Goal: Task Accomplishment & Management: Manage account settings

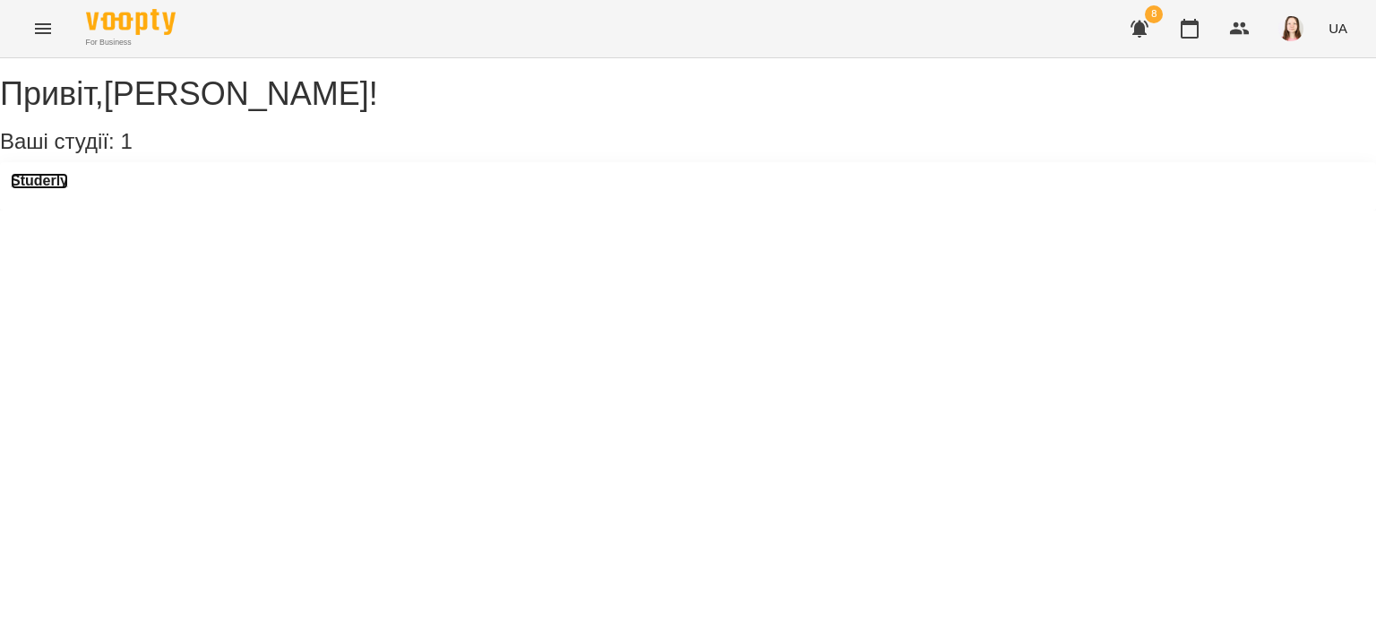
click at [68, 189] on h3 "Studerly" at bounding box center [39, 181] width 57 height 16
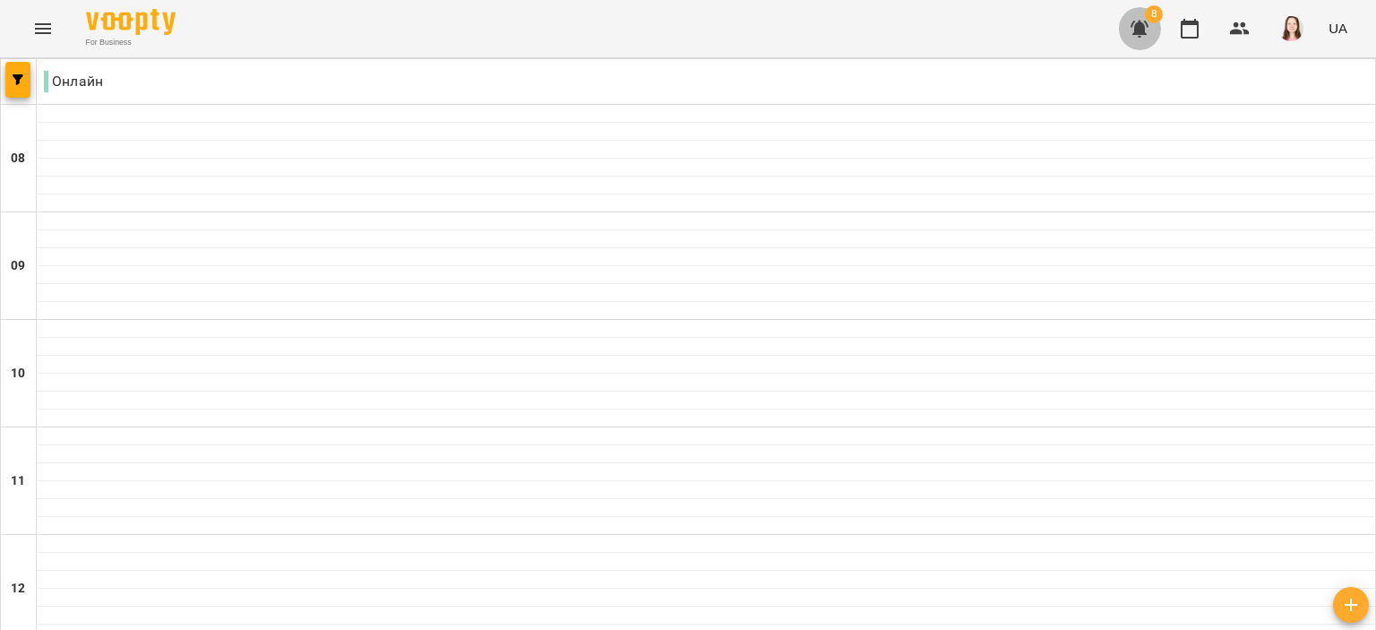
click at [1151, 30] on button "button" at bounding box center [1139, 28] width 43 height 43
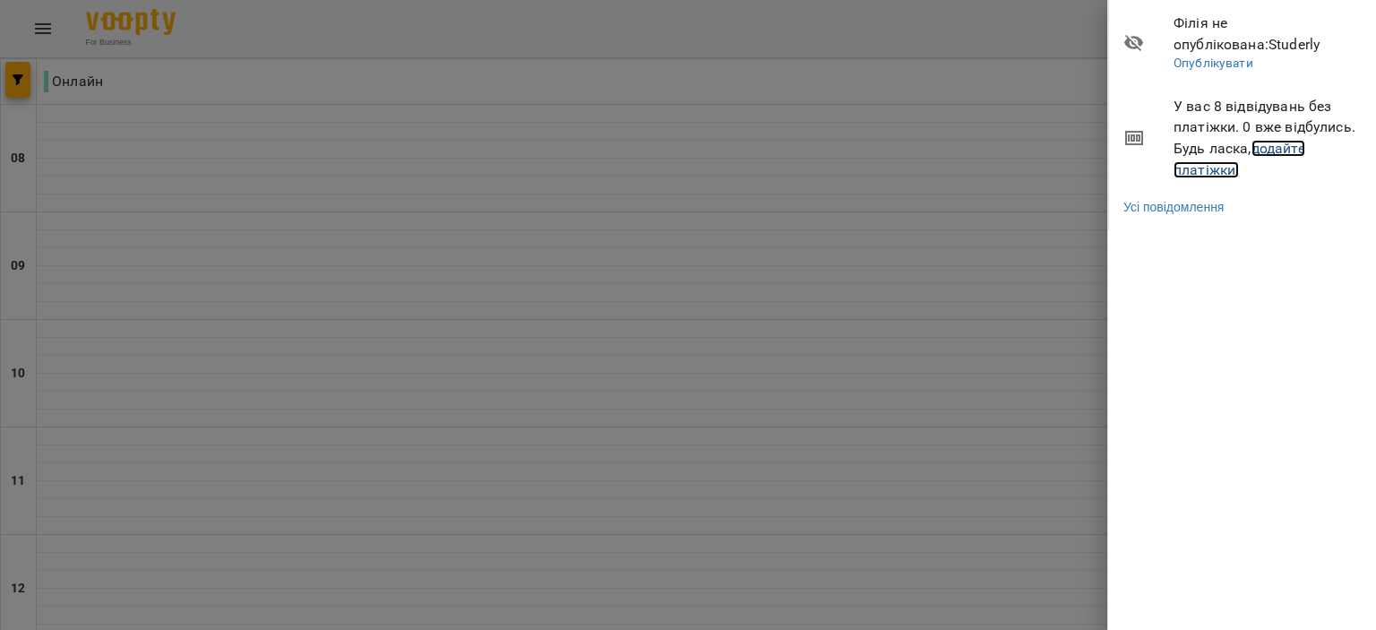
click at [1271, 150] on link "додайте платіжки!" at bounding box center [1239, 159] width 132 height 39
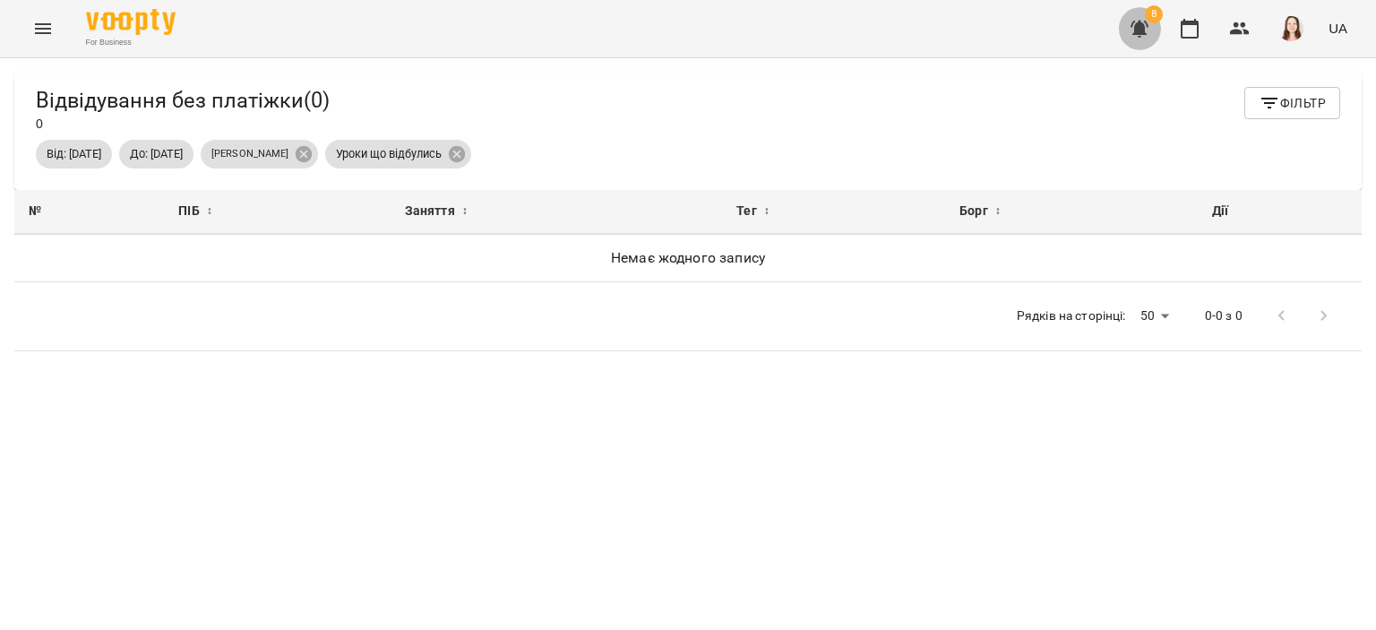
click at [1128, 23] on button "button" at bounding box center [1139, 28] width 43 height 43
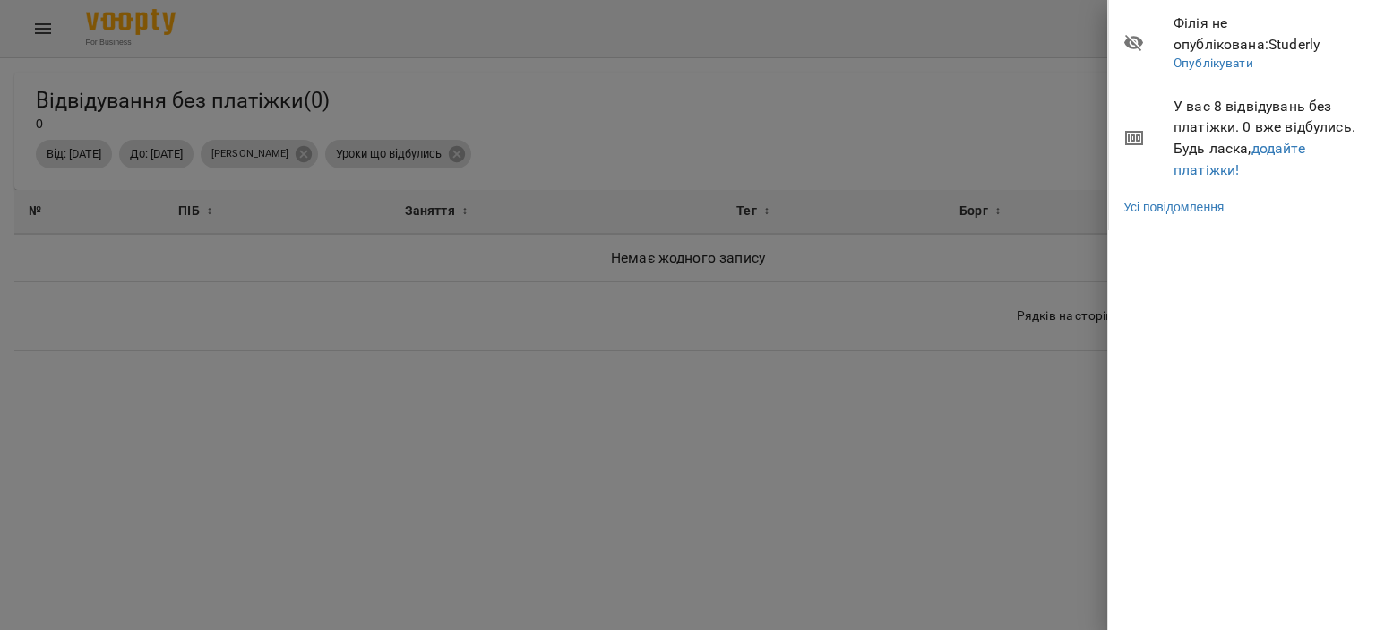
click at [1043, 54] on div at bounding box center [688, 315] width 1376 height 630
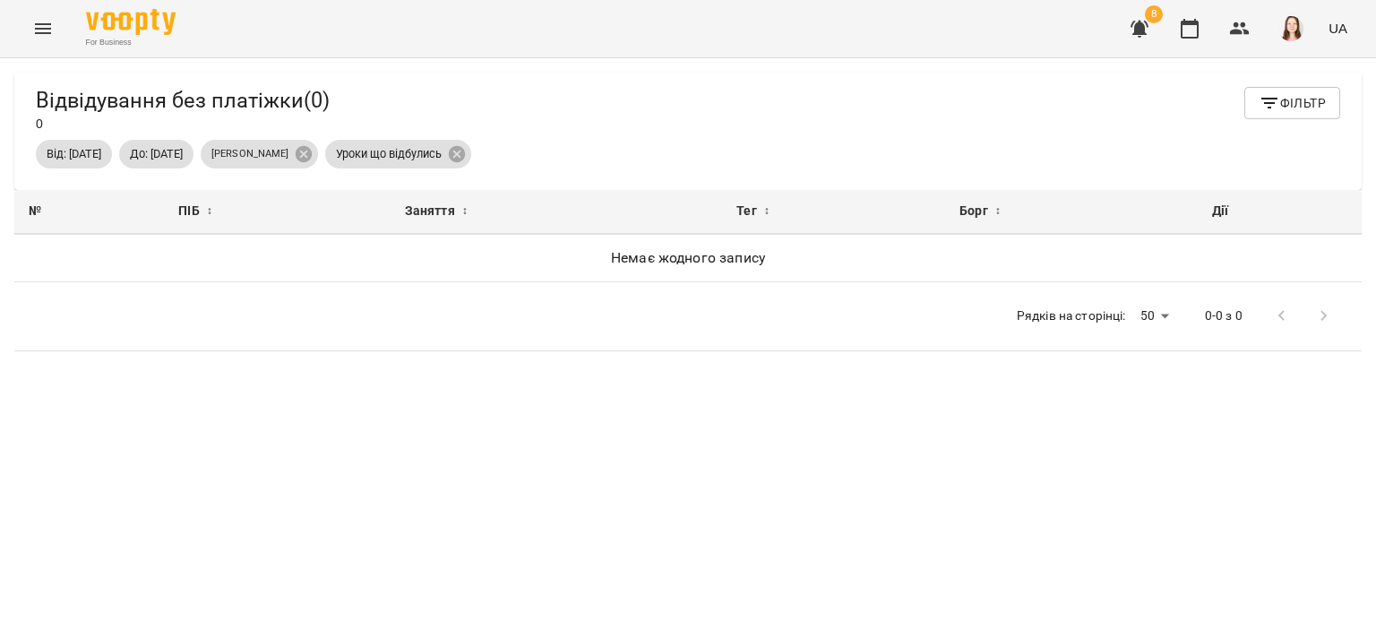
click at [1157, 22] on span "8" at bounding box center [1154, 14] width 18 height 18
click at [1154, 21] on span "8" at bounding box center [1154, 14] width 18 height 18
click at [1149, 23] on icon "button" at bounding box center [1139, 28] width 21 height 21
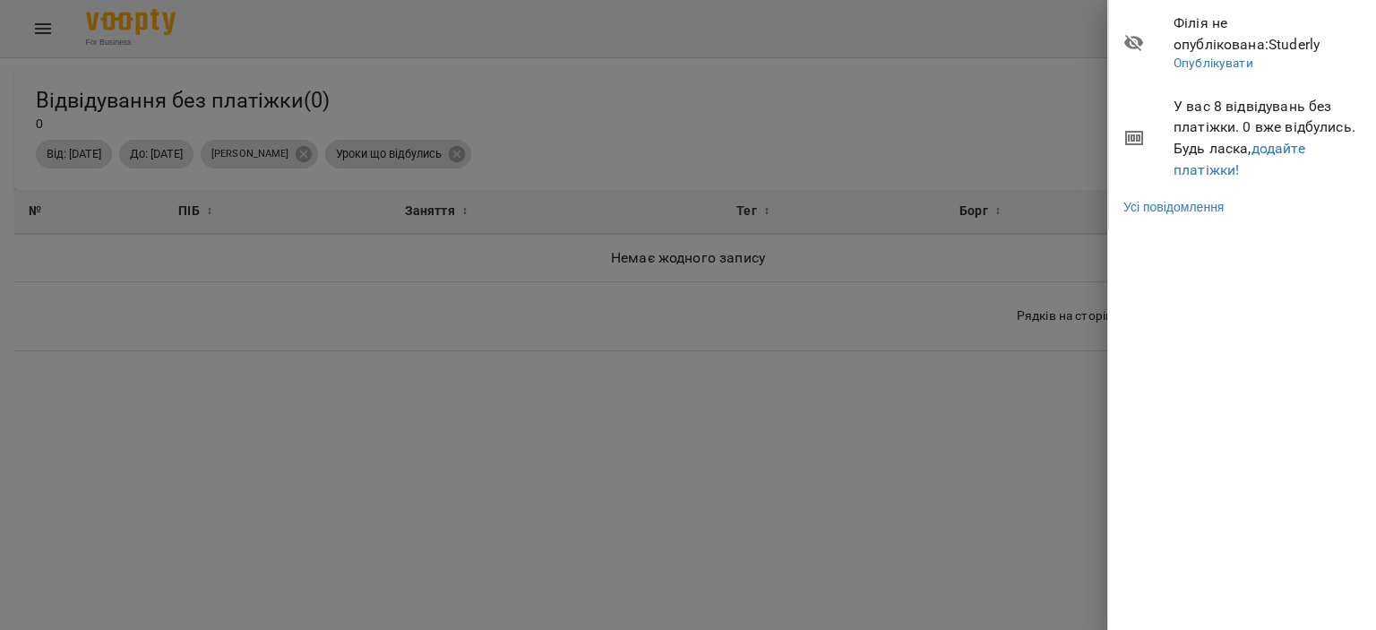
click at [767, 132] on div at bounding box center [688, 315] width 1376 height 630
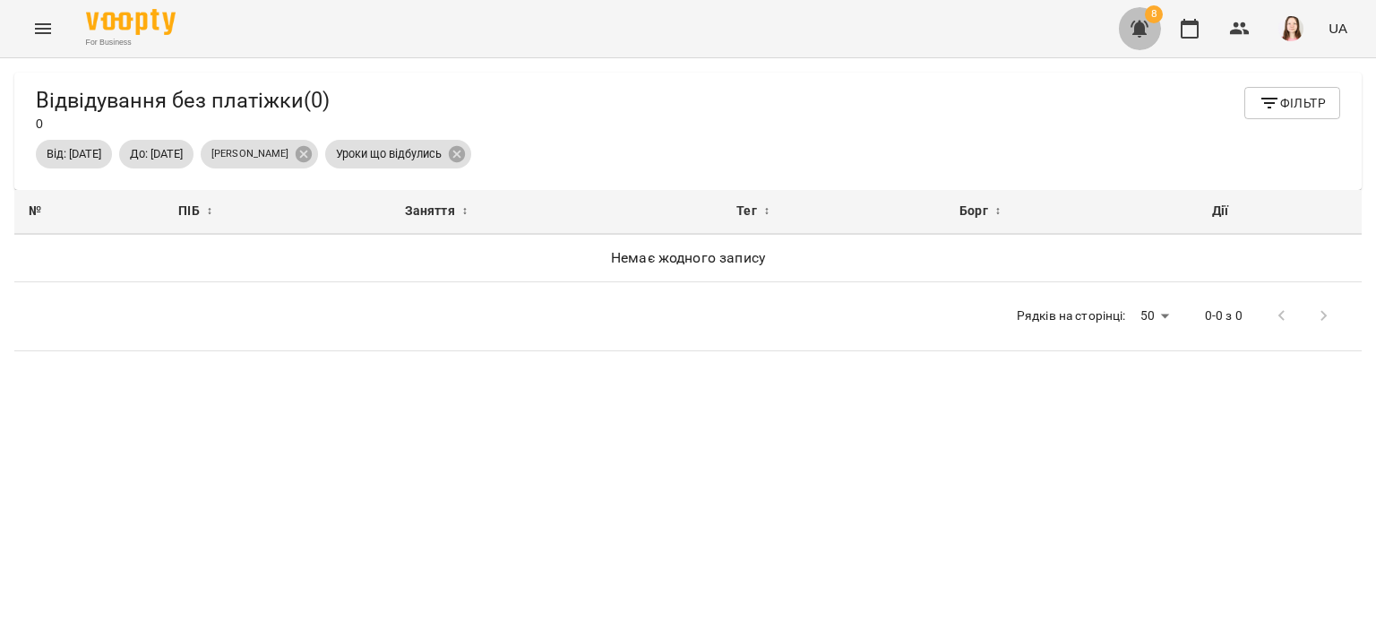
click at [1134, 39] on icon "button" at bounding box center [1139, 28] width 21 height 21
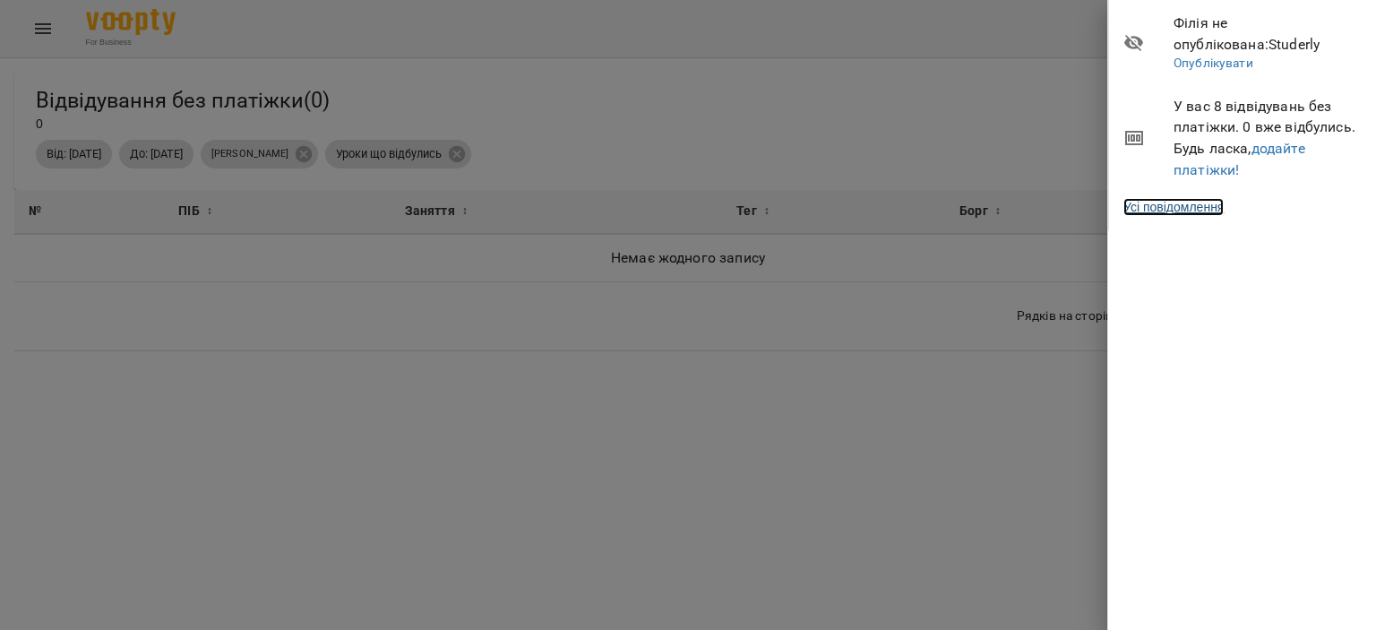
click at [1206, 210] on link "Усі повідомлення" at bounding box center [1173, 207] width 100 height 18
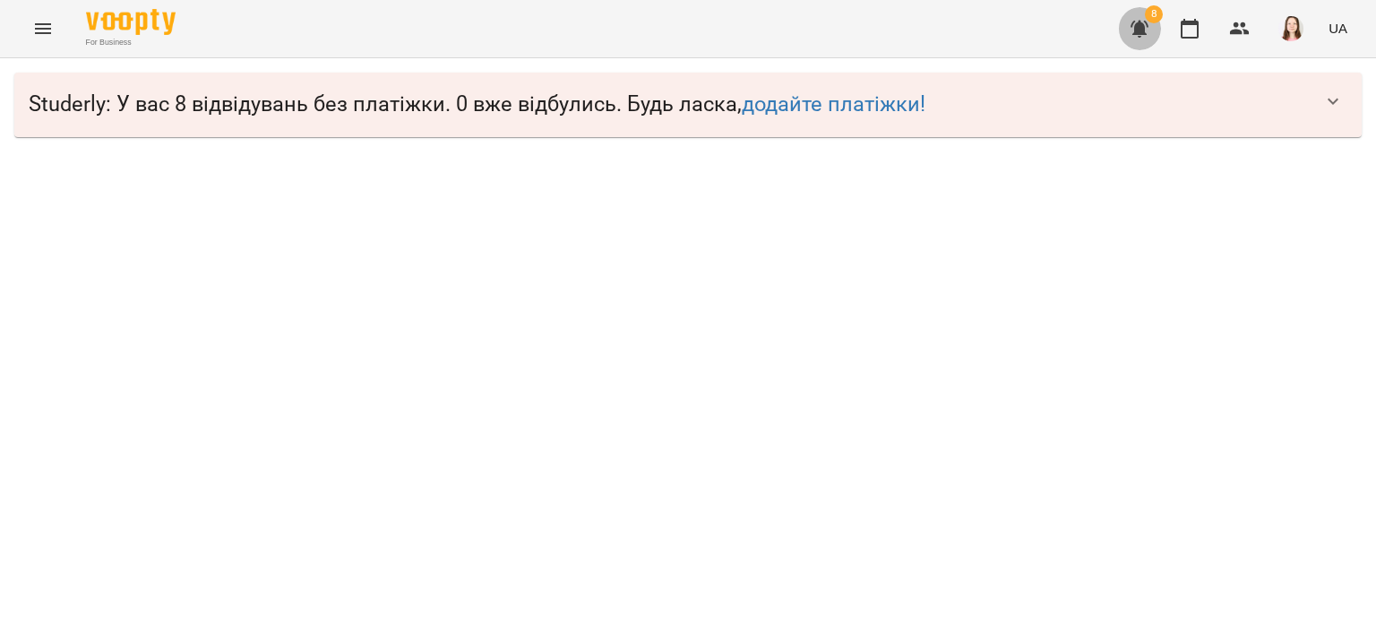
click at [1139, 17] on button "button" at bounding box center [1139, 28] width 43 height 43
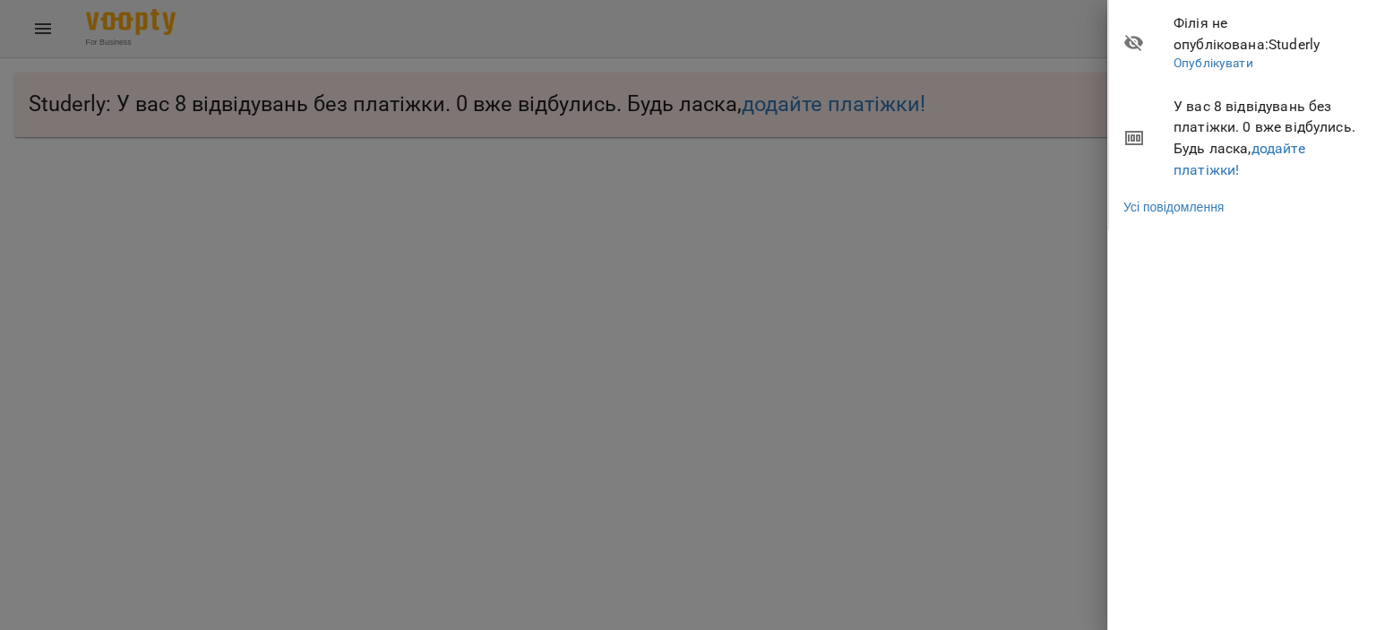
click at [931, 46] on div at bounding box center [688, 315] width 1376 height 630
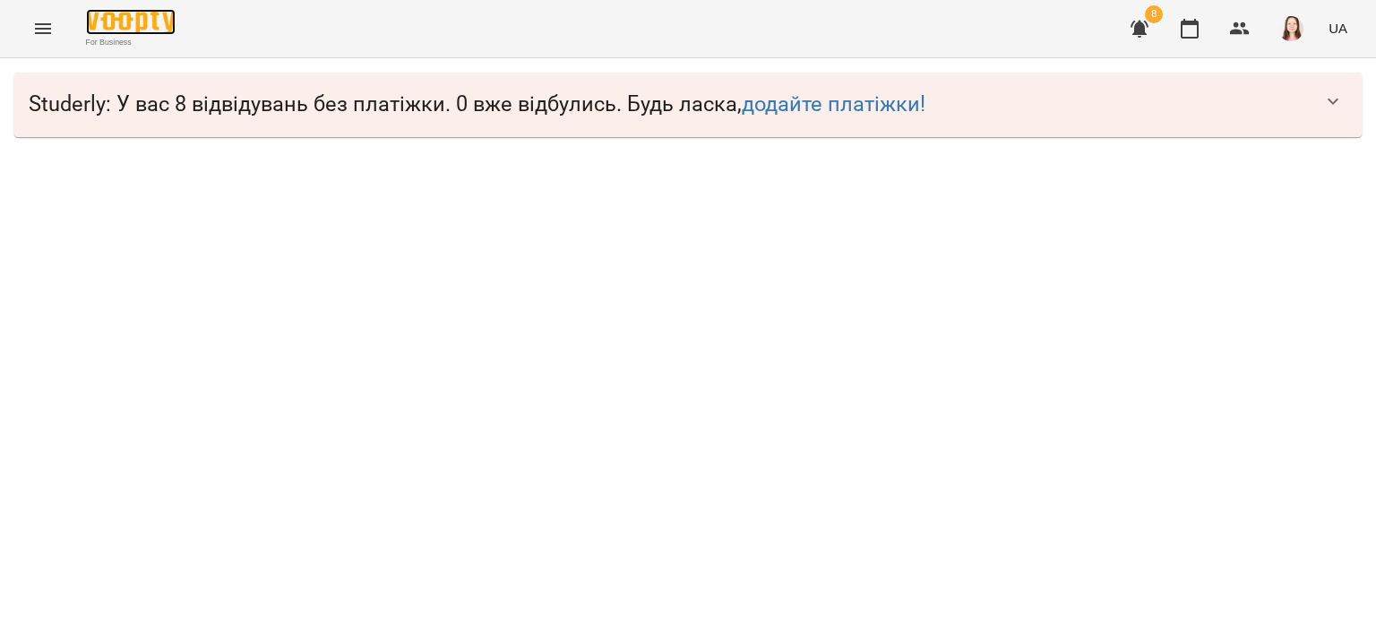
click at [124, 13] on img at bounding box center [131, 22] width 90 height 26
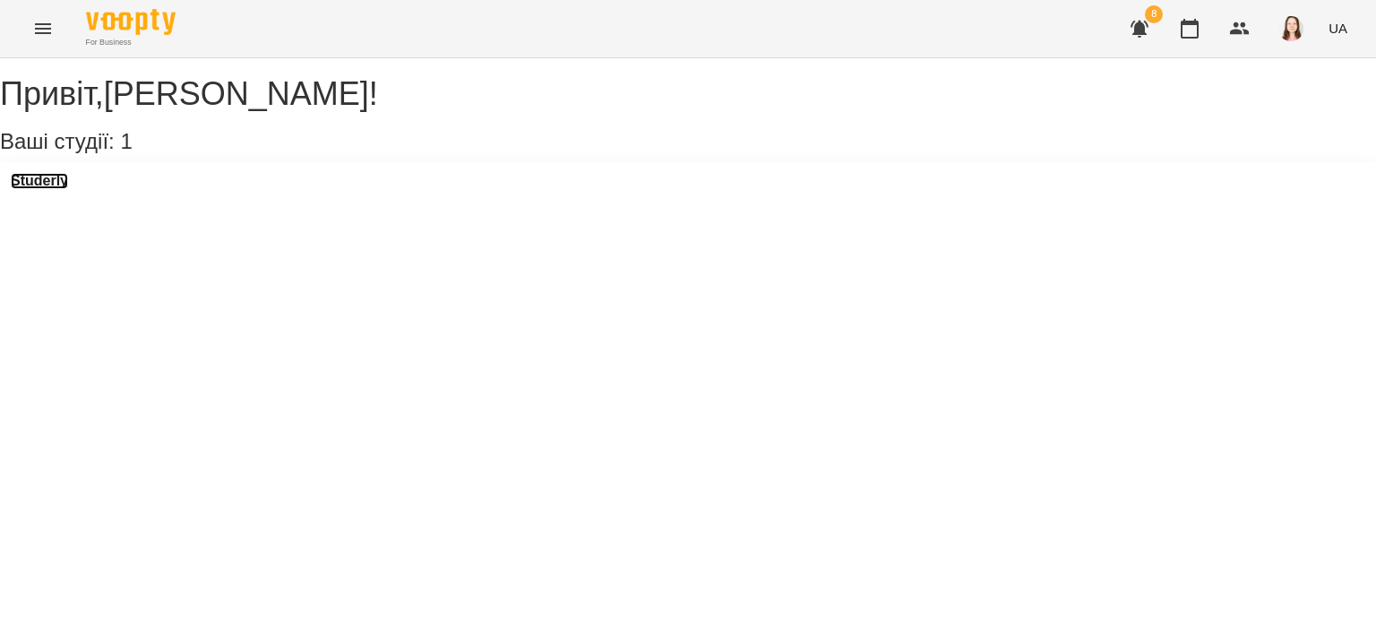
click at [66, 189] on h3 "Studerly" at bounding box center [39, 181] width 57 height 16
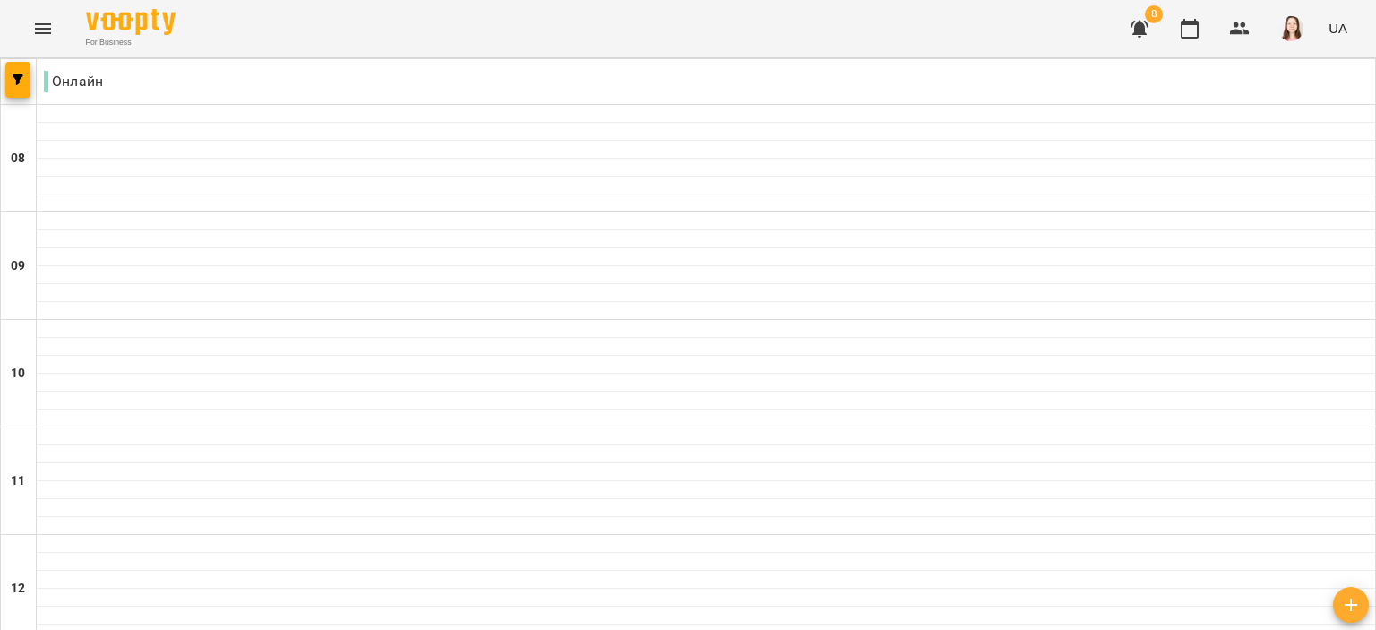
scroll to position [964, 0]
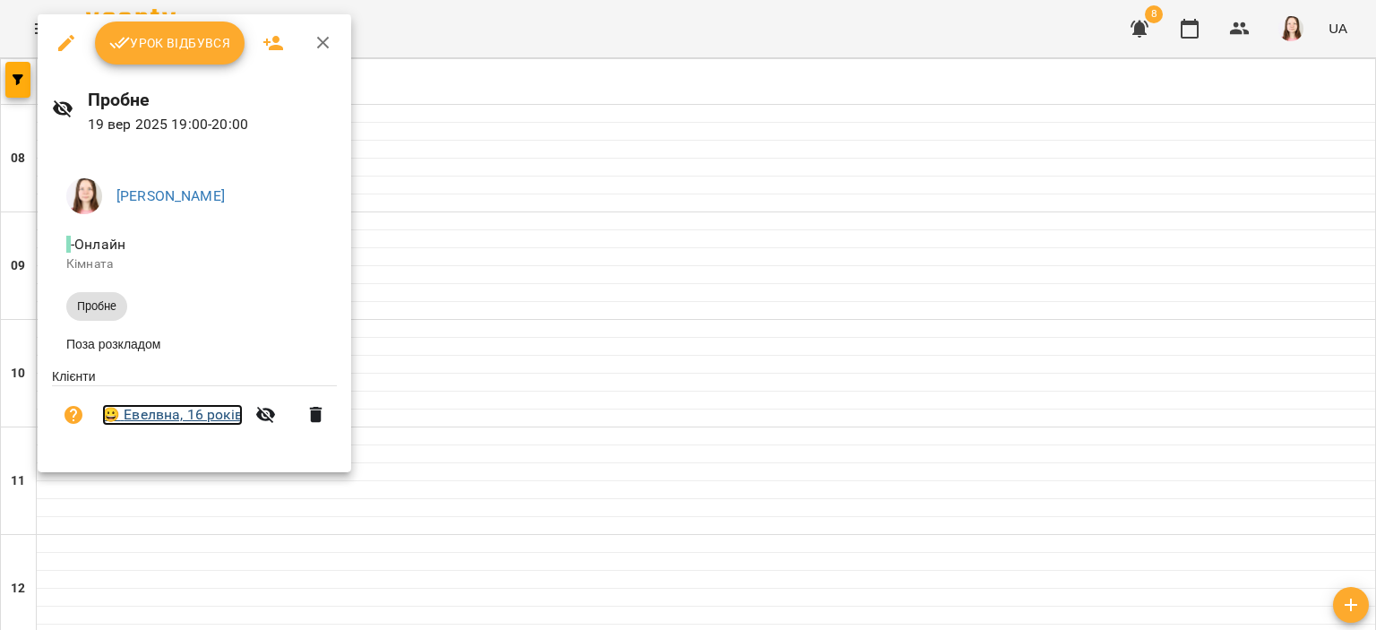
click at [183, 413] on link "😀 Евелвна, 16 років" at bounding box center [172, 414] width 141 height 21
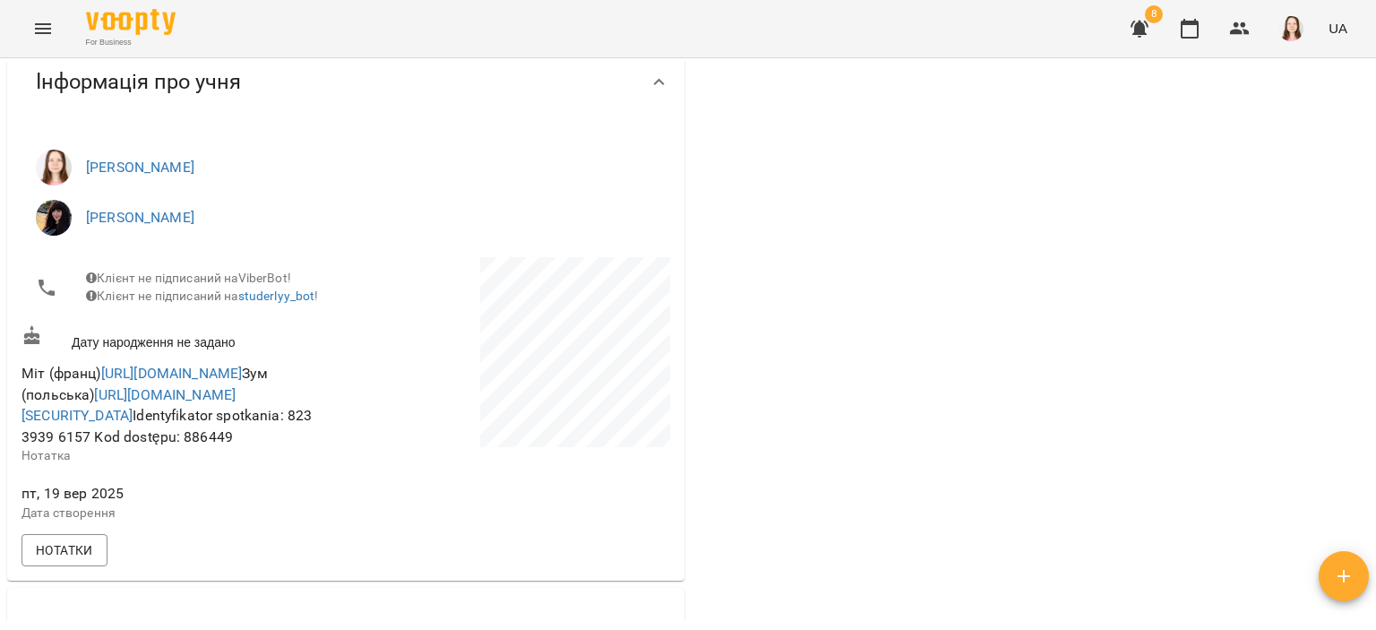
scroll to position [209, 0]
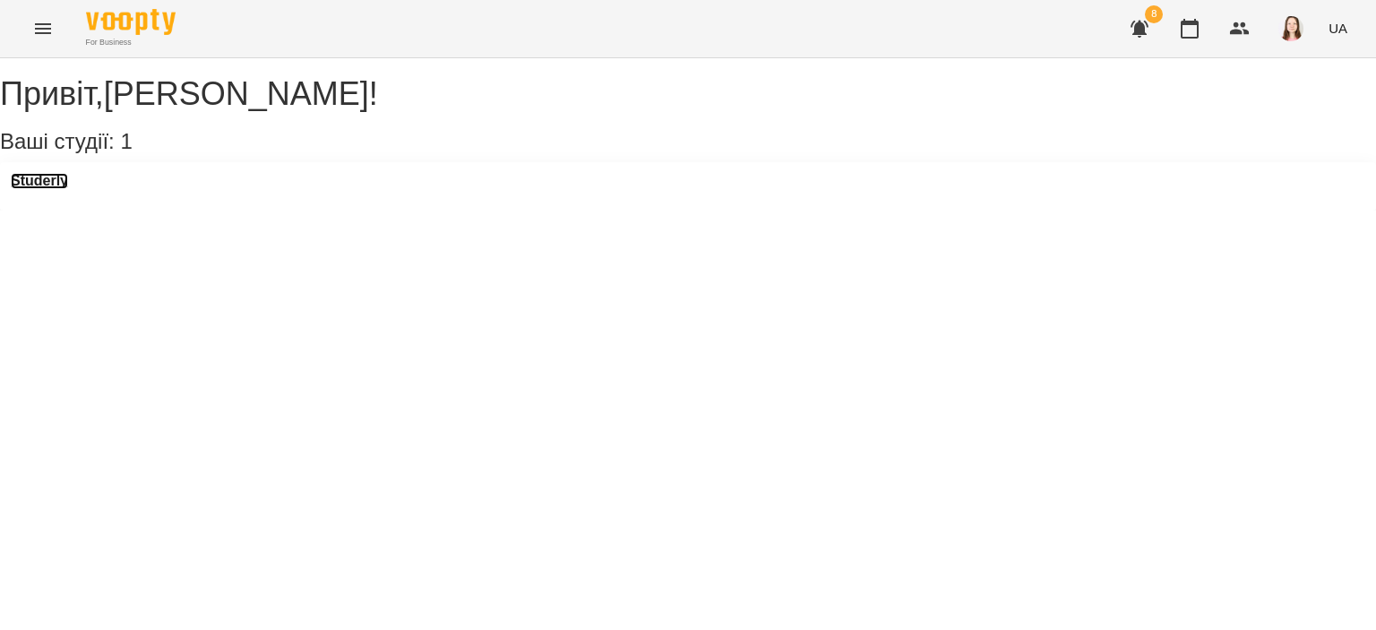
click at [68, 189] on h3 "Studerly" at bounding box center [39, 181] width 57 height 16
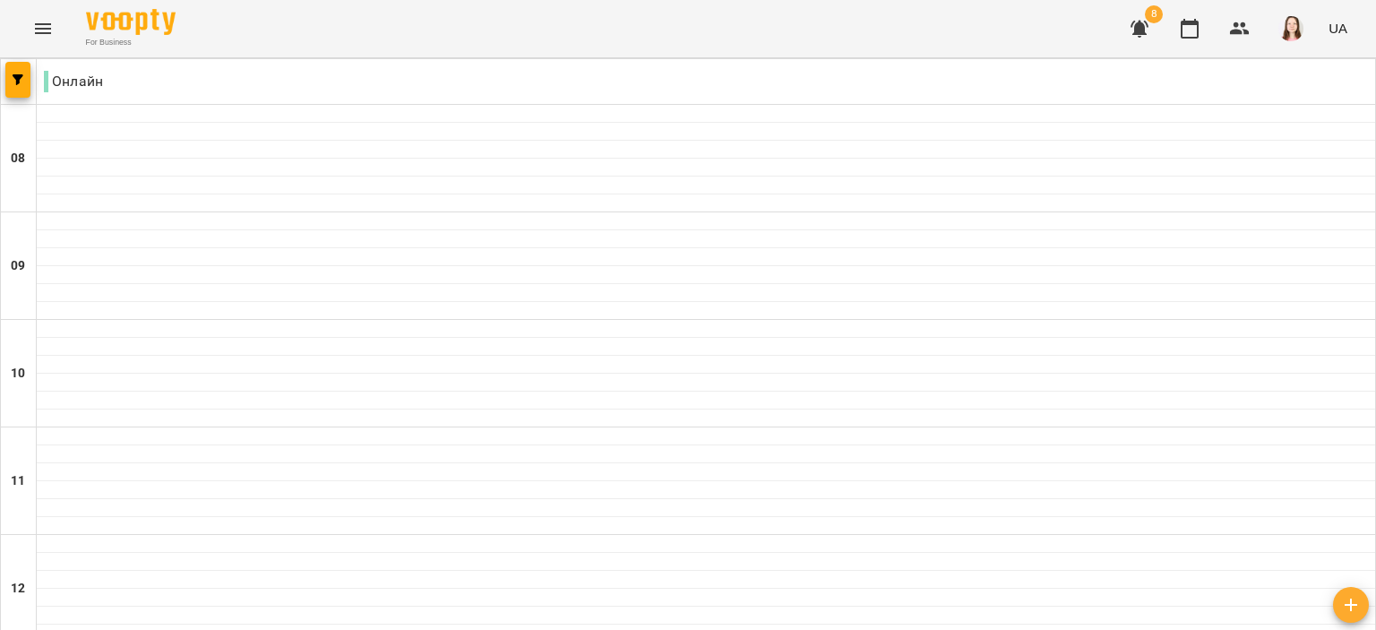
scroll to position [468, 0]
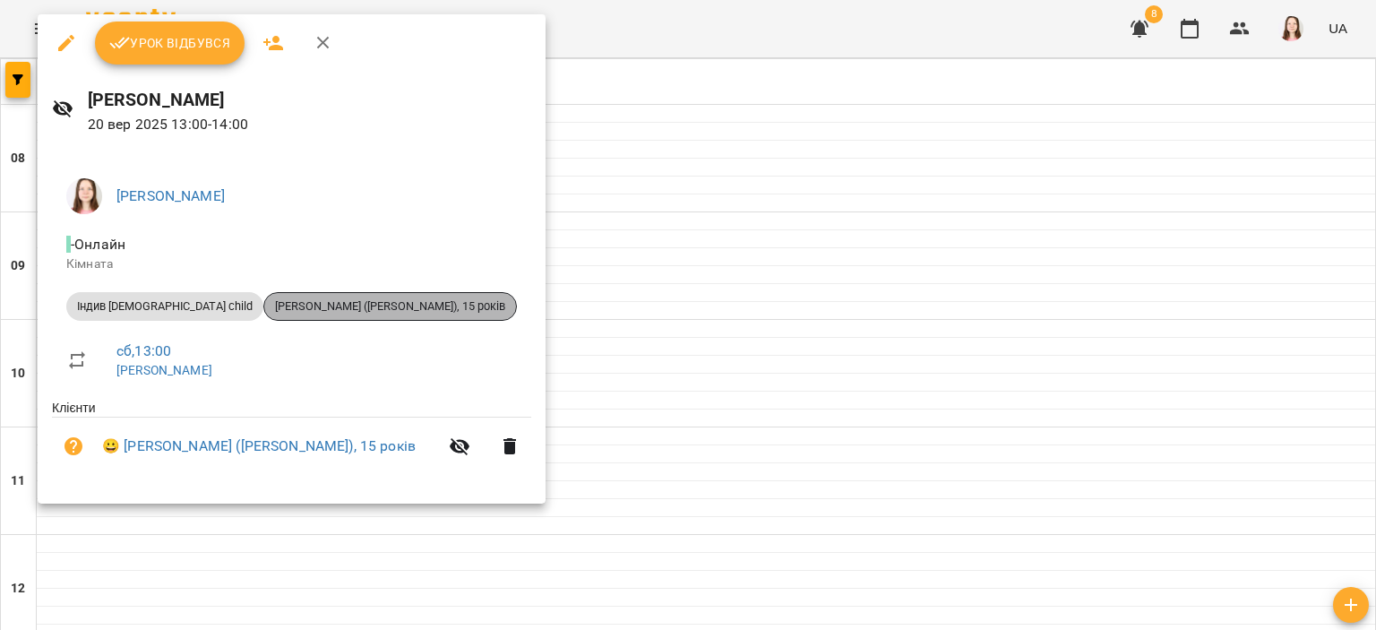
click at [350, 306] on span "[PERSON_NAME] ([PERSON_NAME]), 15 років" at bounding box center [390, 306] width 252 height 16
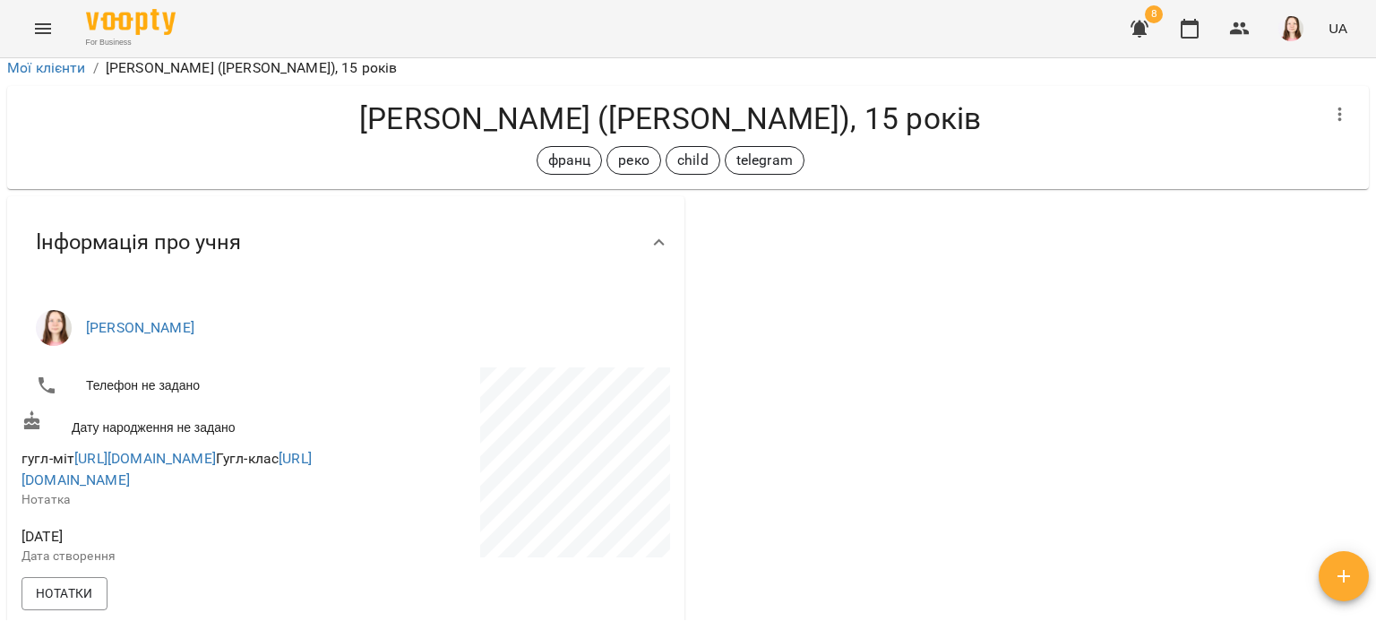
scroll to position [14, 0]
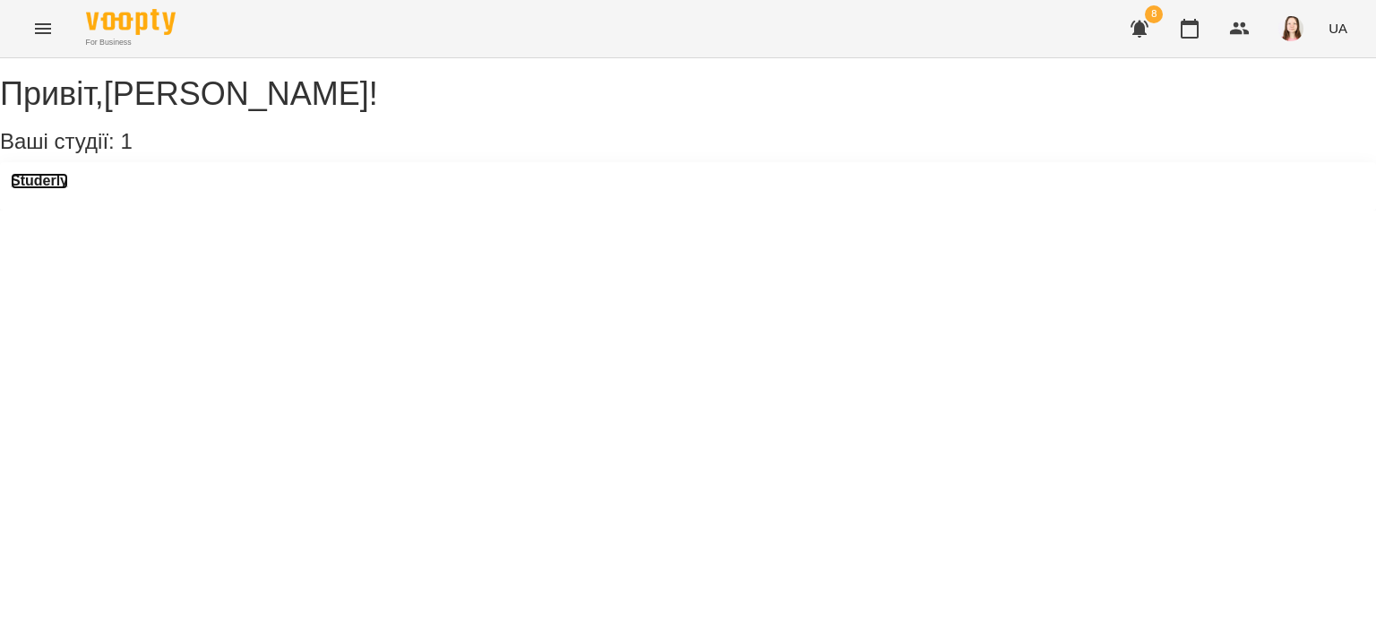
click at [66, 189] on h3 "Studerly" at bounding box center [39, 181] width 57 height 16
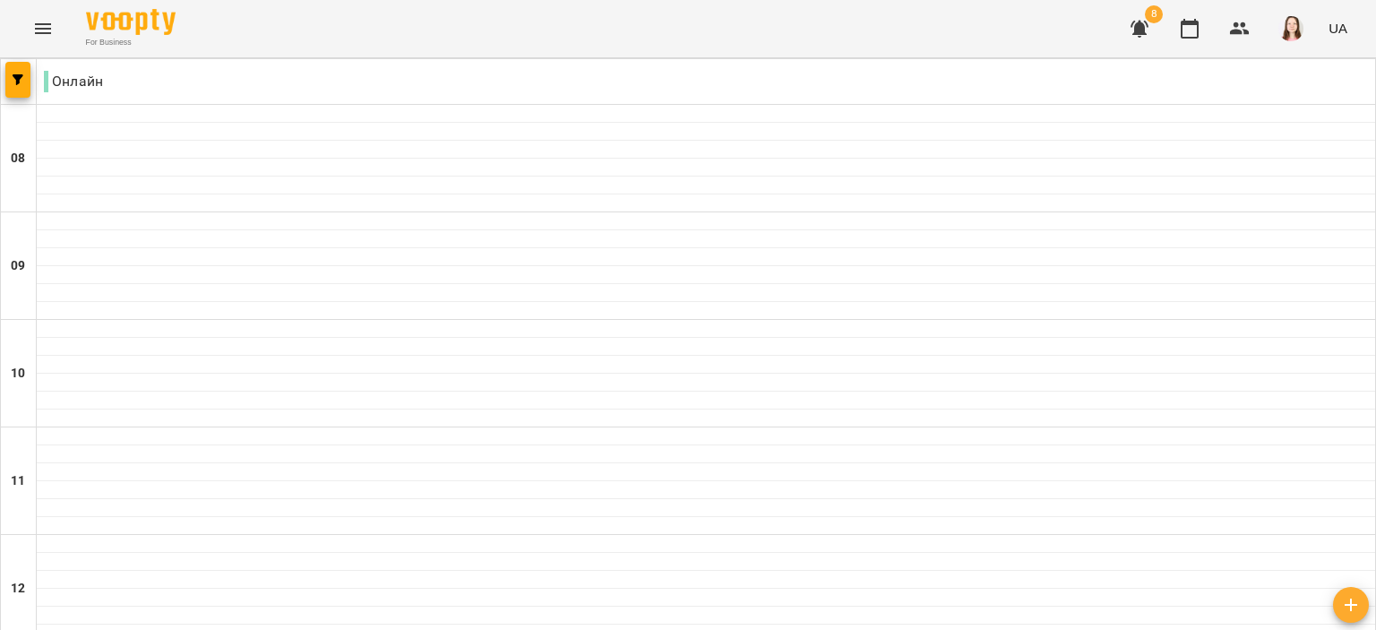
scroll to position [874, 0]
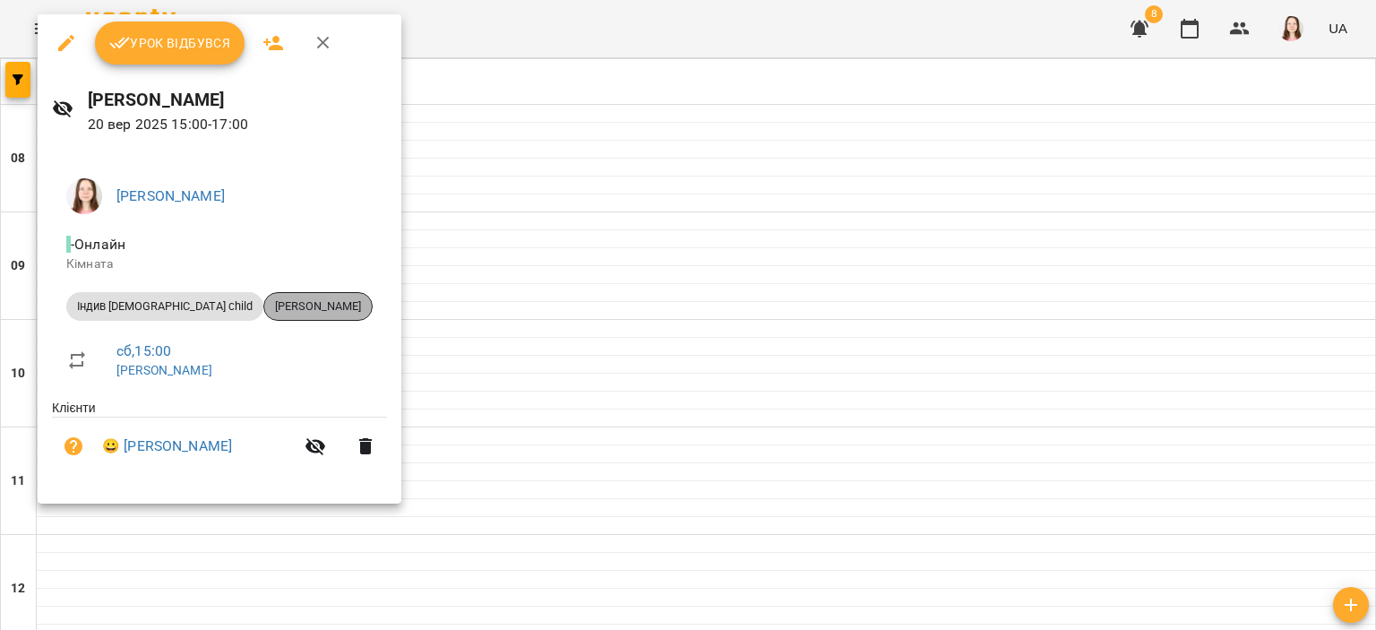
click at [279, 298] on span "[PERSON_NAME]" at bounding box center [317, 306] width 107 height 16
